Goal: Information Seeking & Learning: Learn about a topic

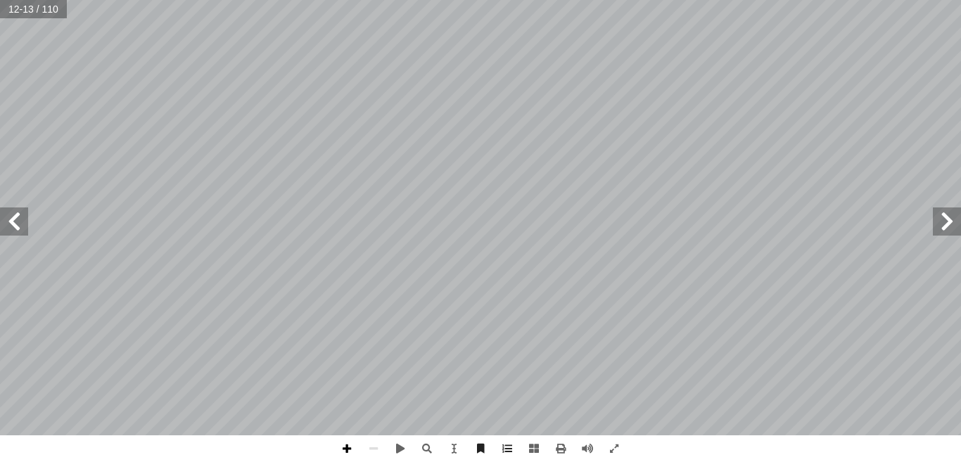
click at [348, 446] on span at bounding box center [347, 449] width 27 height 27
click at [375, 445] on span at bounding box center [373, 449] width 27 height 27
click at [18, 226] on span at bounding box center [14, 222] width 28 height 28
click at [13, 226] on span at bounding box center [14, 222] width 28 height 28
click at [531, 448] on span at bounding box center [534, 449] width 27 height 27
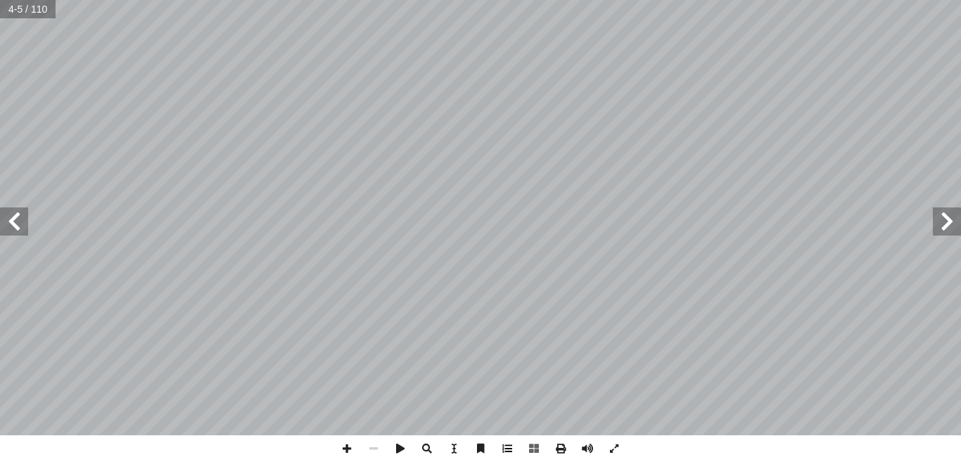
click at [511, 451] on span at bounding box center [507, 449] width 27 height 27
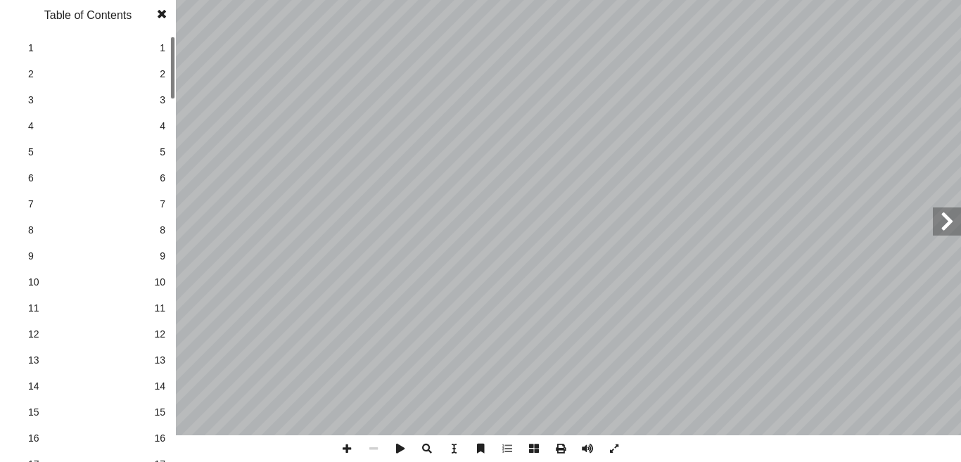
click at [27, 231] on link "8 8" at bounding box center [86, 230] width 158 height 26
click at [34, 305] on span "11" at bounding box center [88, 308] width 120 height 15
click at [36, 334] on span "12" at bounding box center [88, 334] width 120 height 15
click at [35, 358] on span "13" at bounding box center [88, 360] width 120 height 15
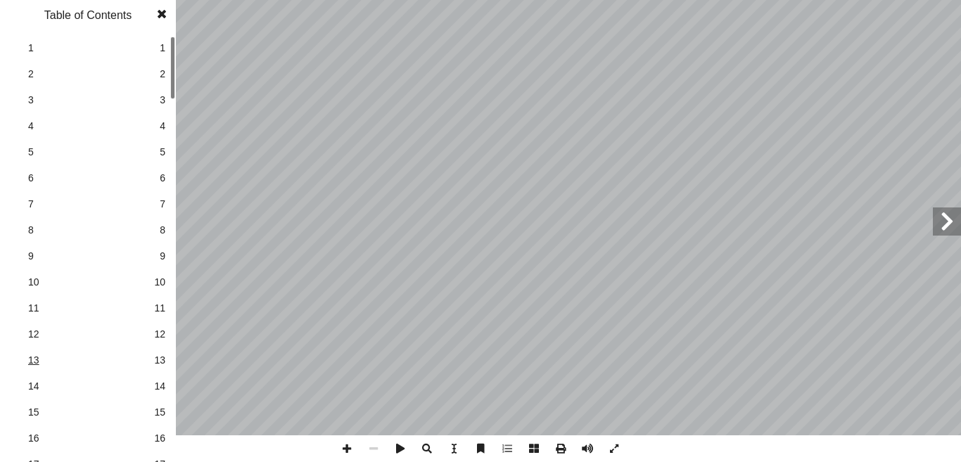
click at [35, 358] on span "13" at bounding box center [88, 360] width 120 height 15
click at [42, 392] on span "14" at bounding box center [88, 386] width 120 height 15
click at [156, 11] on span at bounding box center [161, 14] width 25 height 28
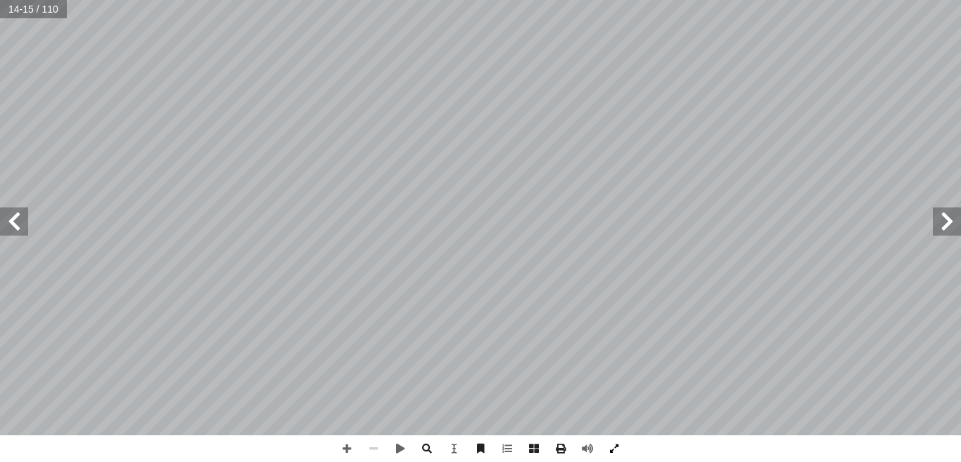
click at [618, 450] on span at bounding box center [614, 449] width 27 height 27
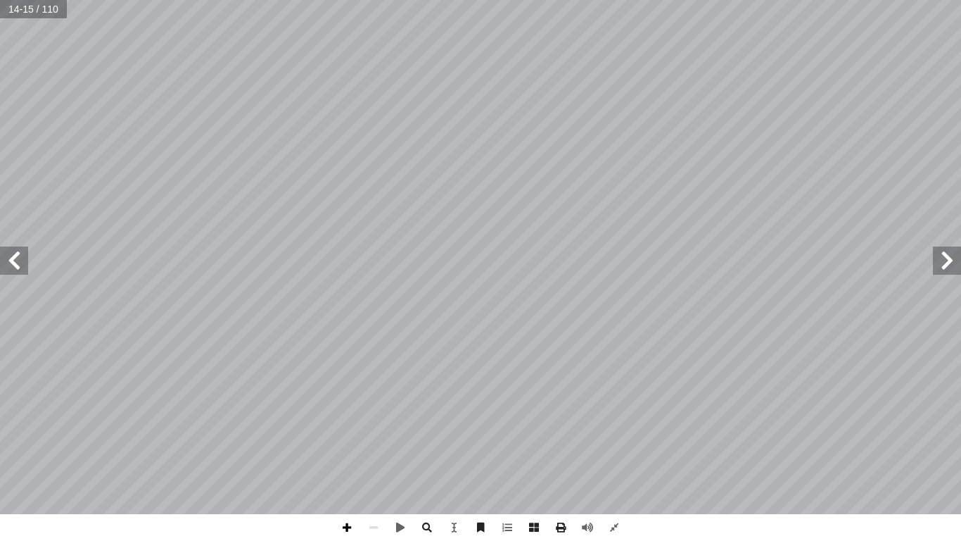
click at [344, 462] on span at bounding box center [347, 527] width 27 height 27
click at [348, 462] on span at bounding box center [347, 527] width 27 height 27
click at [19, 261] on span at bounding box center [14, 260] width 28 height 28
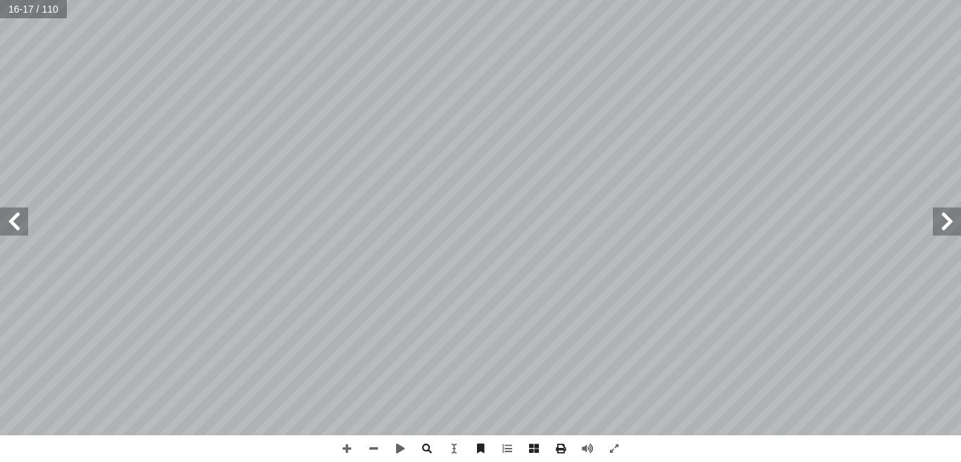
click at [5, 217] on span at bounding box center [14, 222] width 28 height 28
